Goal: Task Accomplishment & Management: Manage account settings

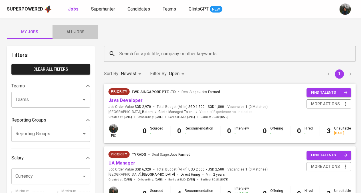
click at [76, 36] on button "All Jobs" at bounding box center [75, 32] width 46 height 14
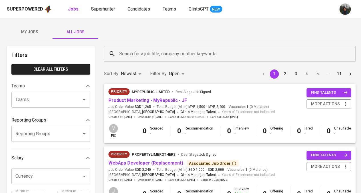
click at [159, 52] on input "Search for a job title, company or other keywords" at bounding box center [231, 53] width 227 height 11
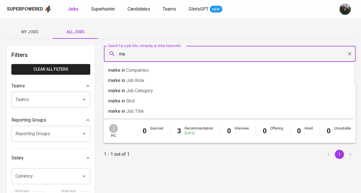
type input "m"
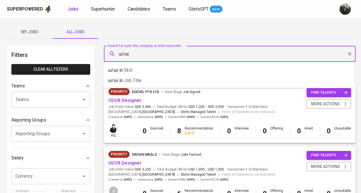
drag, startPoint x: 149, startPoint y: 56, endPoint x: 71, endPoint y: 70, distance: 78.6
type input "]"
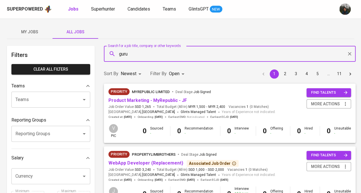
type input "guru"
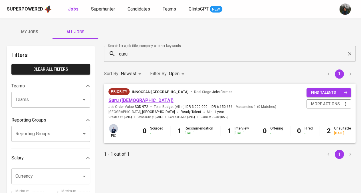
click at [128, 100] on link "Guru (Female)" at bounding box center [140, 100] width 65 height 5
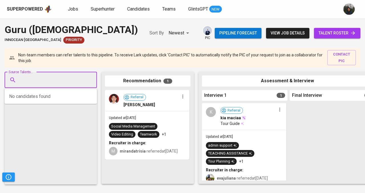
click at [49, 78] on input "Source Talents..." at bounding box center [49, 80] width 60 height 11
paste input "salsaangelinaa@gmail.com"
type input "salsaangelinaa@gmail.com"
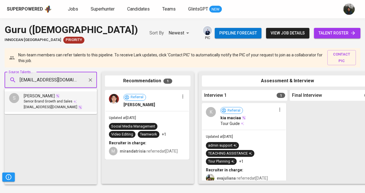
click at [63, 106] on span "salsaangelinaa@gmail.com" at bounding box center [51, 108] width 54 height 6
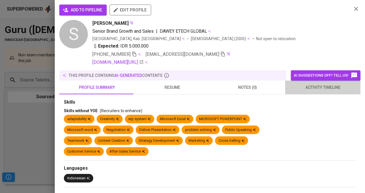
click at [321, 86] on span "activity timeline" at bounding box center [323, 87] width 68 height 7
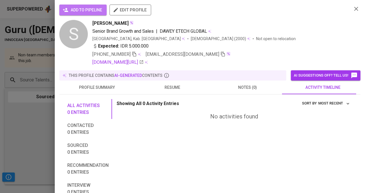
click at [93, 7] on span "add to pipeline" at bounding box center [83, 10] width 38 height 7
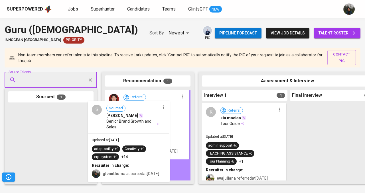
drag, startPoint x: 62, startPoint y: 134, endPoint x: 144, endPoint y: 129, distance: 81.5
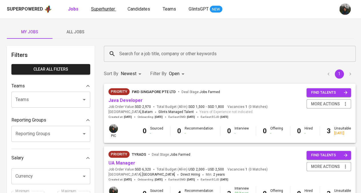
click at [113, 9] on span "Superhunter" at bounding box center [103, 8] width 24 height 5
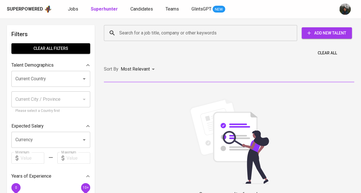
click at [194, 32] on input "Search for a job title, company or other keywords" at bounding box center [202, 33] width 168 height 11
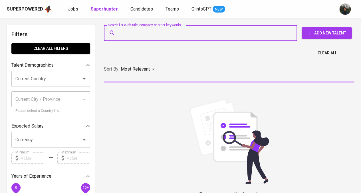
paste input "salsaangelinaa@gmail.com"
type input "salsaangelinaa@gmail.com"
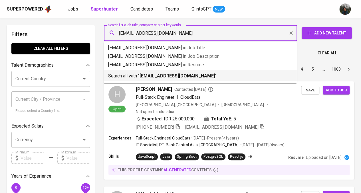
click at [185, 79] on p "Search all with " salsaangelinaa@gmail.com "" at bounding box center [200, 76] width 184 height 7
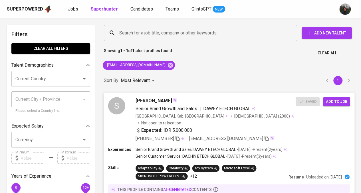
click at [280, 135] on div "+62 813-6047-3570 salsaangelinaa@gmail.com" at bounding box center [216, 138] width 160 height 7
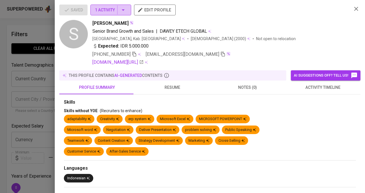
click at [114, 11] on span "1 Activity" at bounding box center [111, 10] width 32 height 7
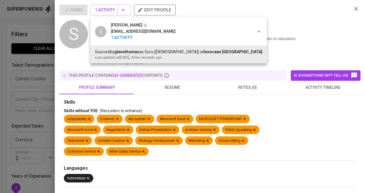
click at [41, 78] on div at bounding box center [182, 96] width 365 height 193
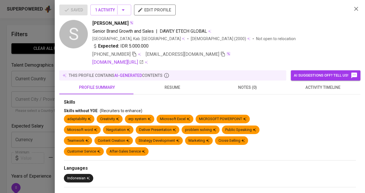
click at [41, 78] on div at bounding box center [182, 96] width 365 height 193
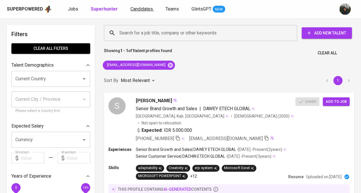
click at [143, 8] on span "Candidates" at bounding box center [141, 8] width 23 height 5
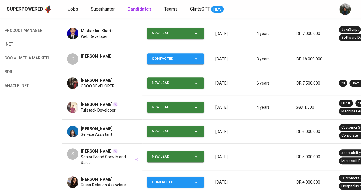
scroll to position [117, 0]
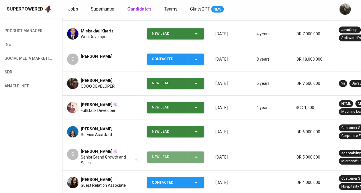
click at [173, 155] on div "New Lead" at bounding box center [167, 157] width 31 height 11
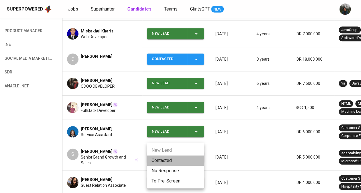
click at [180, 163] on li "Contacted" at bounding box center [175, 161] width 57 height 10
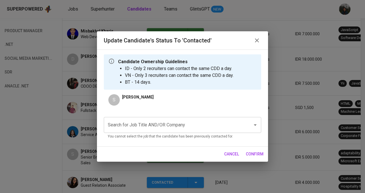
click at [175, 130] on input "Search for Job Title AND/OR Company" at bounding box center [174, 125] width 136 height 11
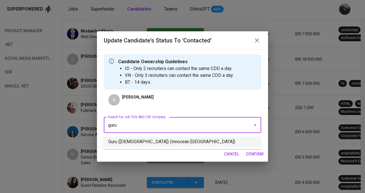
click at [178, 141] on li "Guru (Female) (Innocean Indonesia)" at bounding box center [182, 142] width 157 height 10
type input "guru"
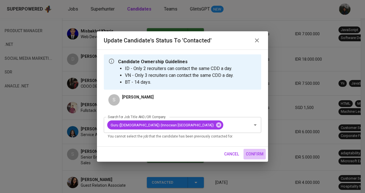
click at [258, 152] on span "confirm" at bounding box center [255, 154] width 18 height 7
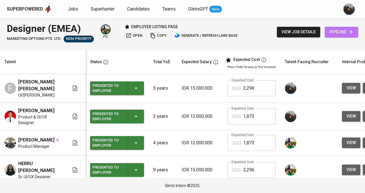
click at [338, 33] on span "pipeline" at bounding box center [341, 32] width 24 height 7
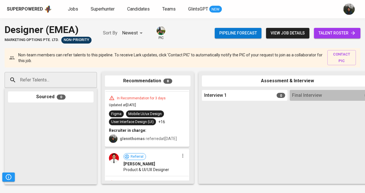
scroll to position [280, 0]
